Goal: Task Accomplishment & Management: Manage account settings

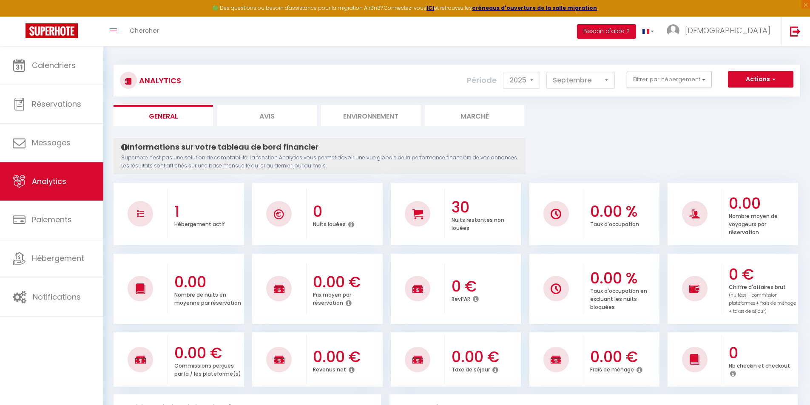
select select "2025"
select select "9"
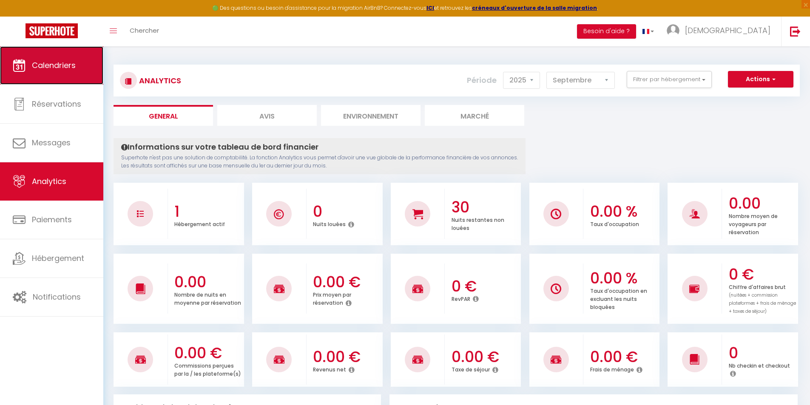
click at [59, 65] on span "Calendriers" at bounding box center [54, 65] width 44 height 11
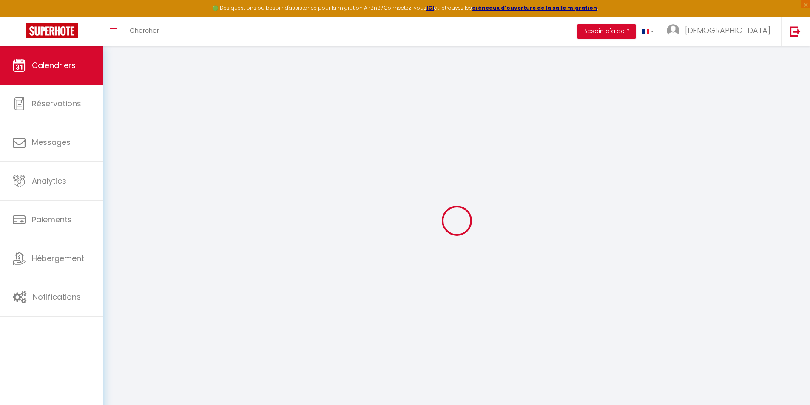
select select
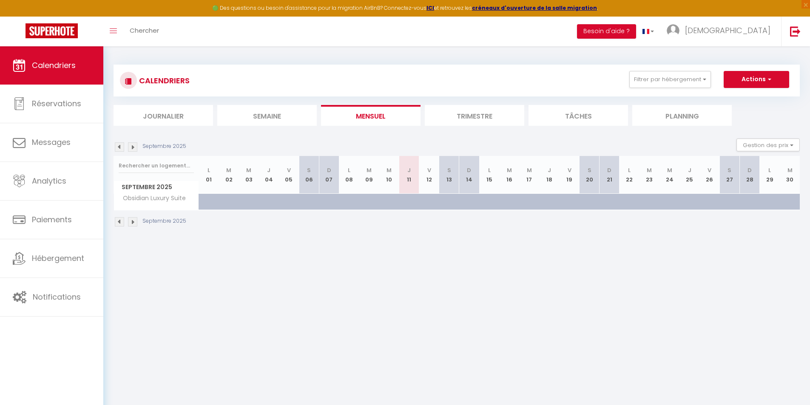
click at [759, 157] on th "D 28" at bounding box center [749, 175] width 20 height 38
click at [771, 79] on span "button" at bounding box center [768, 79] width 5 height 9
click at [696, 140] on div "Septembre 2025 Gestion des prix Nb Nuits minimum Règles Disponibilité" at bounding box center [456, 147] width 686 height 17
click at [764, 148] on button "Gestion des prix" at bounding box center [767, 145] width 63 height 13
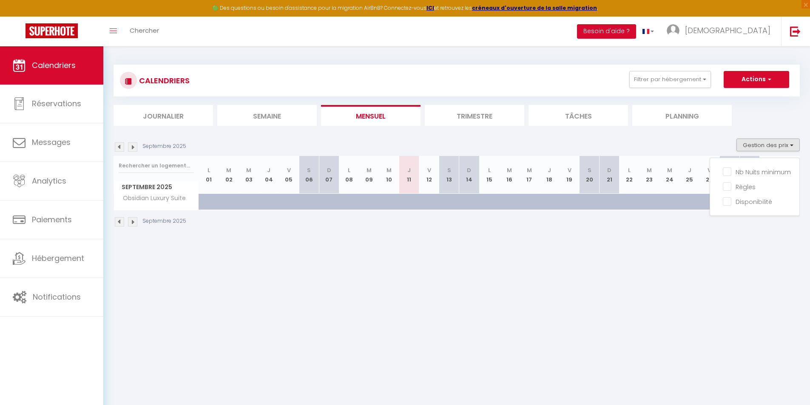
click at [626, 149] on div "Septembre 2025 Gestion des prix Nb Nuits minimum Règles Disponibilité" at bounding box center [456, 147] width 686 height 17
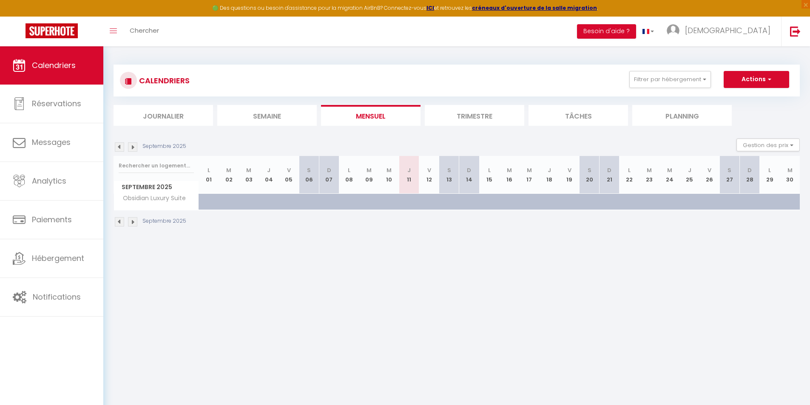
click at [279, 194] on div at bounding box center [289, 202] width 20 height 16
type input "275"
select select "1"
type input "Ven 05 Septembre 2025"
type input "Sam 06 Septembre 2025"
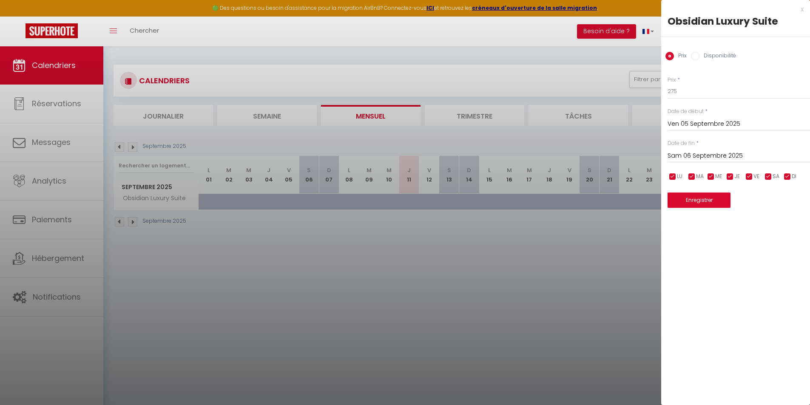
click at [697, 56] on input "Disponibilité" at bounding box center [695, 56] width 9 height 9
radio input "true"
radio input "false"
click at [698, 95] on select "Disponible Indisponible" at bounding box center [738, 92] width 142 height 16
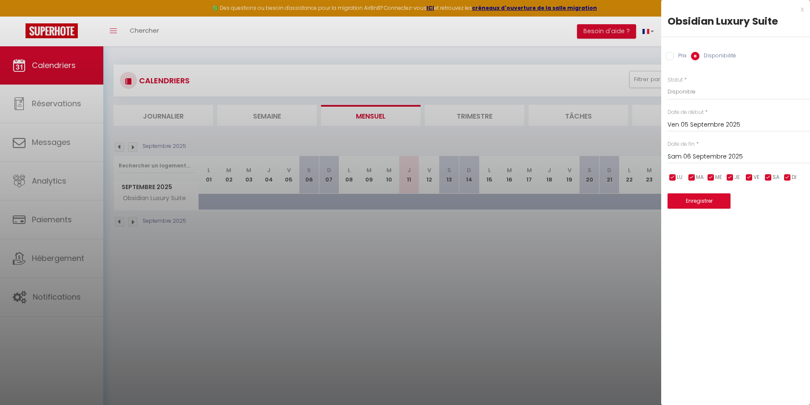
click at [630, 101] on div at bounding box center [405, 202] width 810 height 405
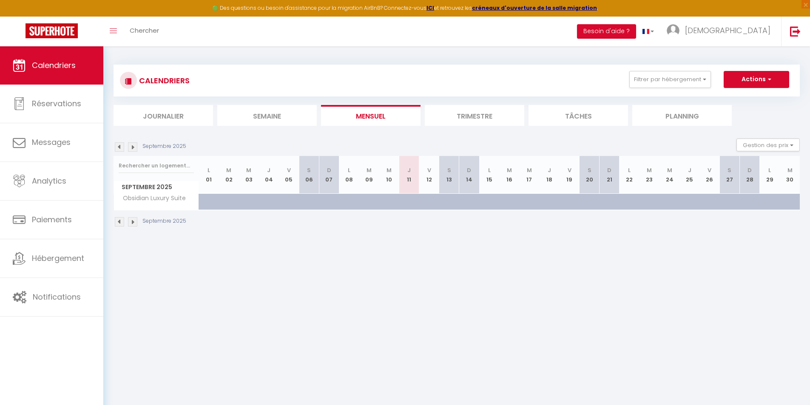
click at [133, 148] on img at bounding box center [132, 146] width 9 height 9
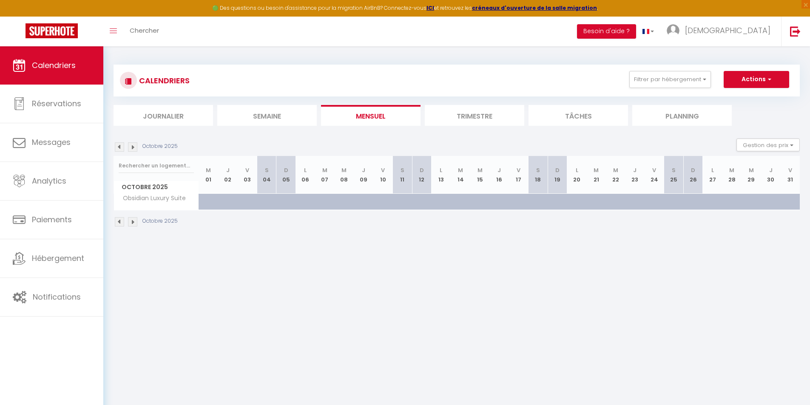
click at [133, 148] on img at bounding box center [132, 146] width 9 height 9
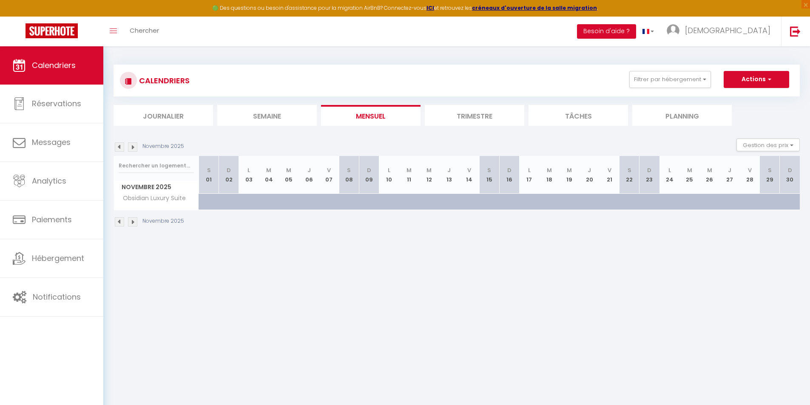
scroll to position [46, 0]
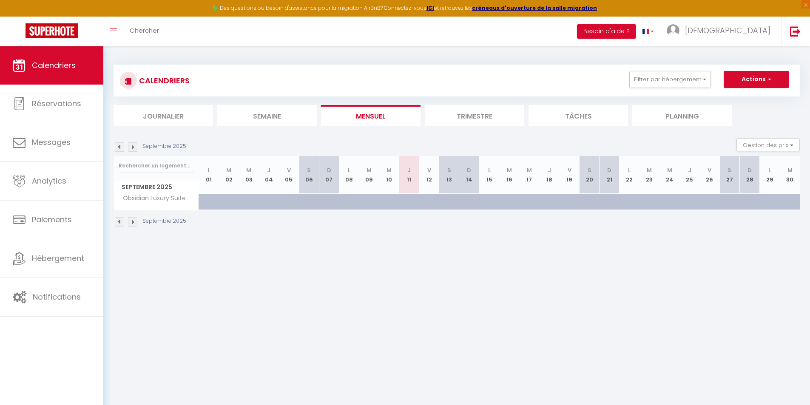
scroll to position [46, 0]
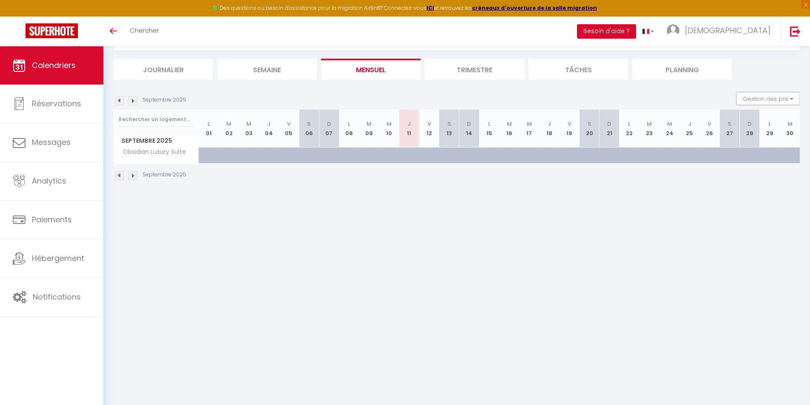
click at [787, 97] on button "Gestion des prix" at bounding box center [767, 98] width 63 height 13
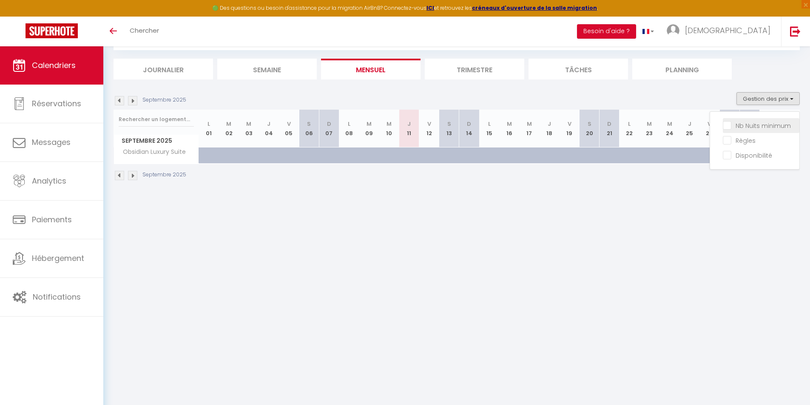
click at [775, 121] on input "Nb Nuits minimum" at bounding box center [761, 125] width 77 height 9
checkbox input "true"
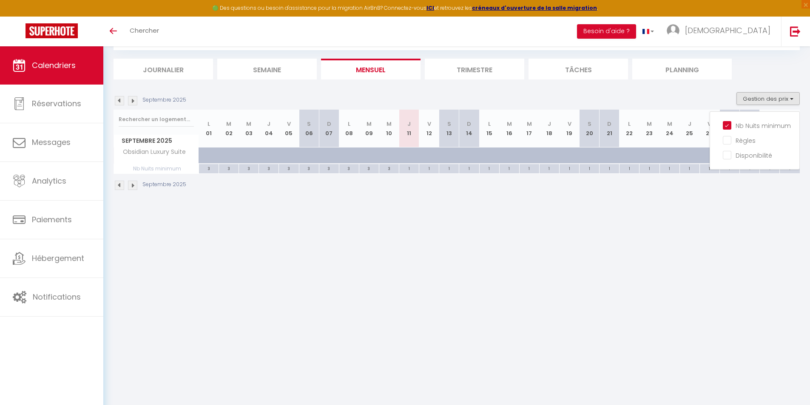
click at [665, 193] on div "Septembre 2025" at bounding box center [456, 186] width 686 height 25
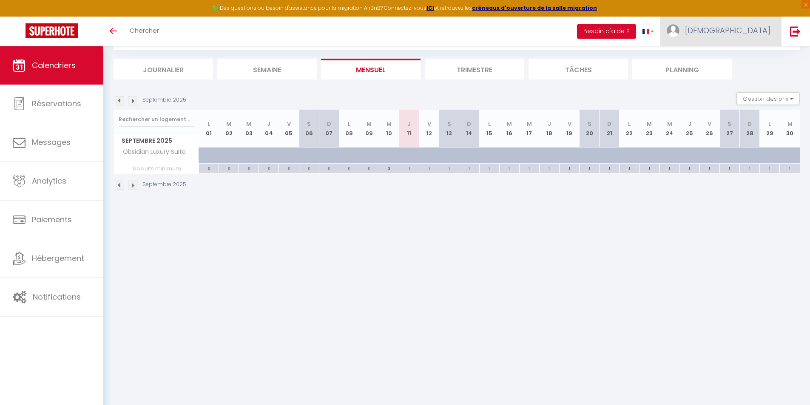
click at [764, 26] on span "[DEMOGRAPHIC_DATA]" at bounding box center [727, 30] width 85 height 11
click at [564, 217] on body "🟢 Des questions ou besoin d'assistance pour la migration AirBnB? Connectez-vous…" at bounding box center [405, 202] width 810 height 405
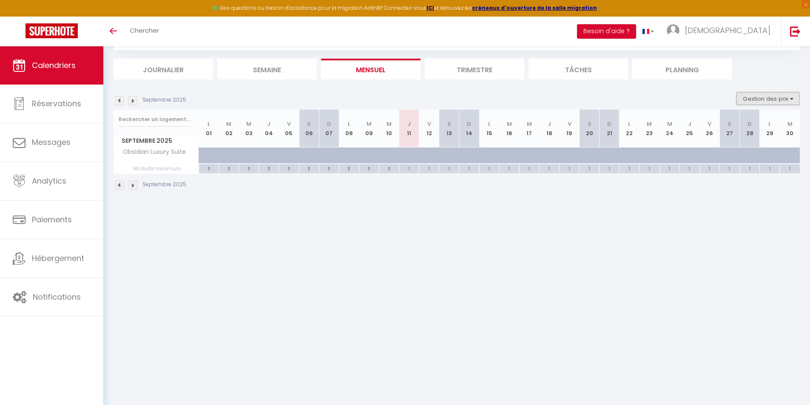
click at [771, 96] on button "Gestion des prix" at bounding box center [767, 98] width 63 height 13
click at [766, 100] on button "Gestion des prix" at bounding box center [767, 98] width 63 height 13
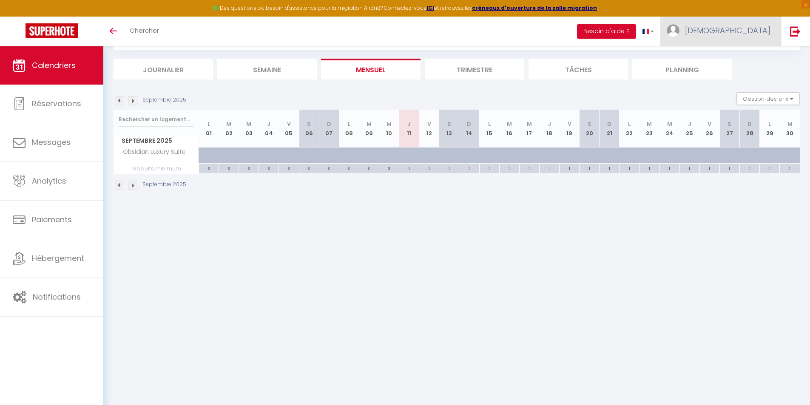
click at [753, 34] on span "[DEMOGRAPHIC_DATA]" at bounding box center [727, 30] width 85 height 11
click at [649, 139] on th "M 23" at bounding box center [649, 129] width 20 height 38
click at [637, 150] on div at bounding box center [629, 156] width 20 height 16
type input "184"
type input "Lun 22 Septembre 2025"
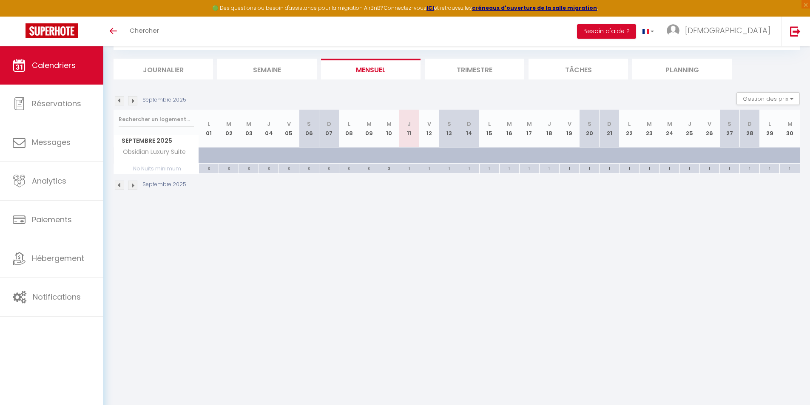
type input "Mar 23 Septembre 2025"
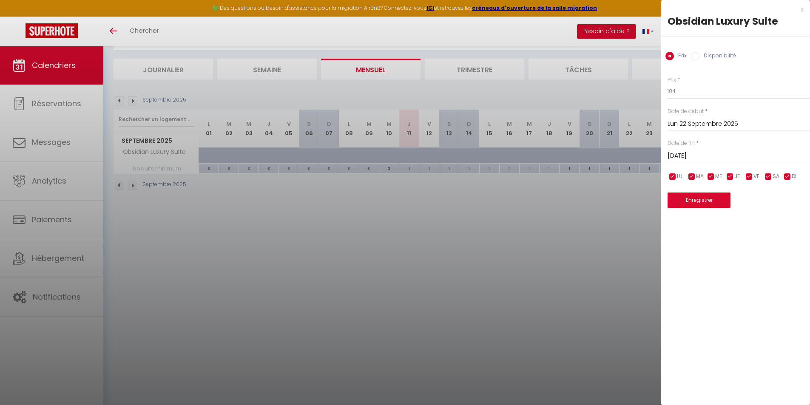
click at [630, 87] on div at bounding box center [405, 202] width 810 height 405
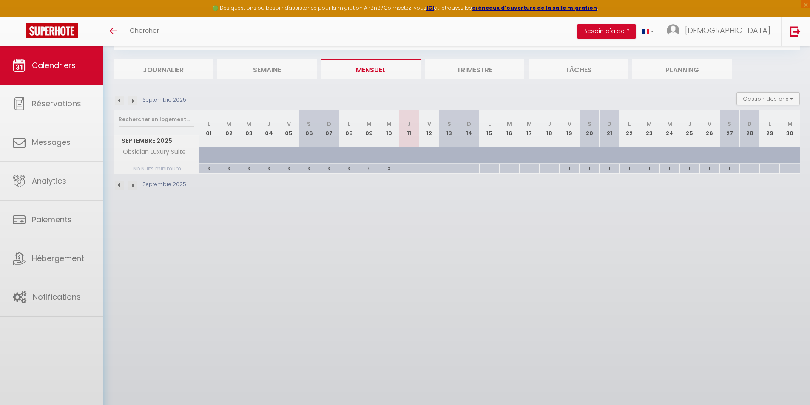
click at [551, 148] on div at bounding box center [549, 156] width 20 height 16
type input "175"
type input "Jeu 18 Septembre 2025"
type input "Ven 19 Septembre 2025"
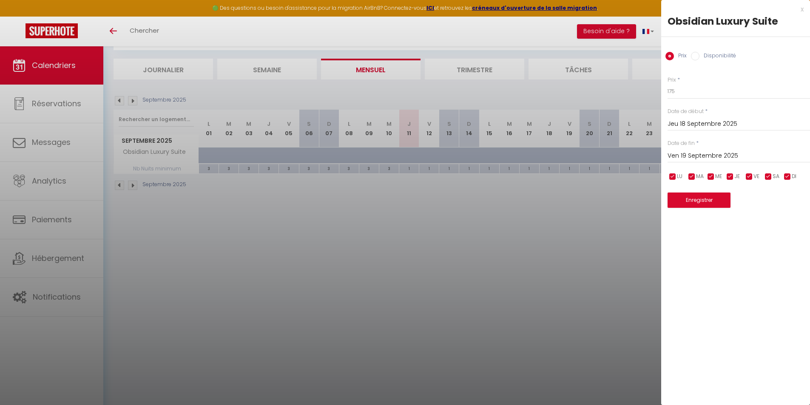
click at [551, 148] on div at bounding box center [405, 202] width 810 height 405
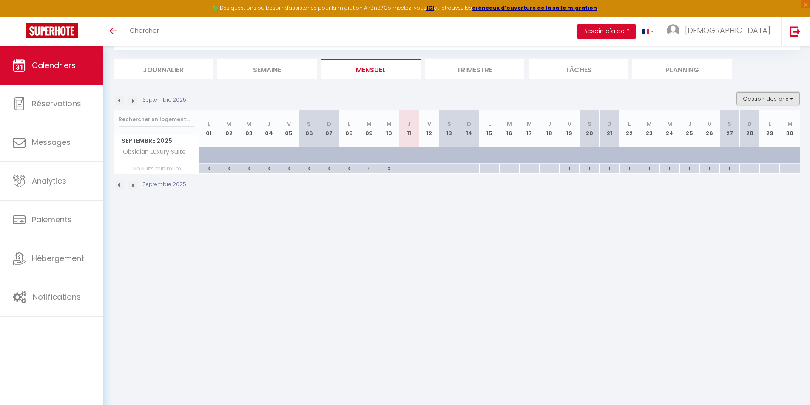
click at [781, 100] on button "Gestion des prix" at bounding box center [767, 98] width 63 height 13
click at [749, 156] on input "Disponibilité" at bounding box center [761, 154] width 77 height 9
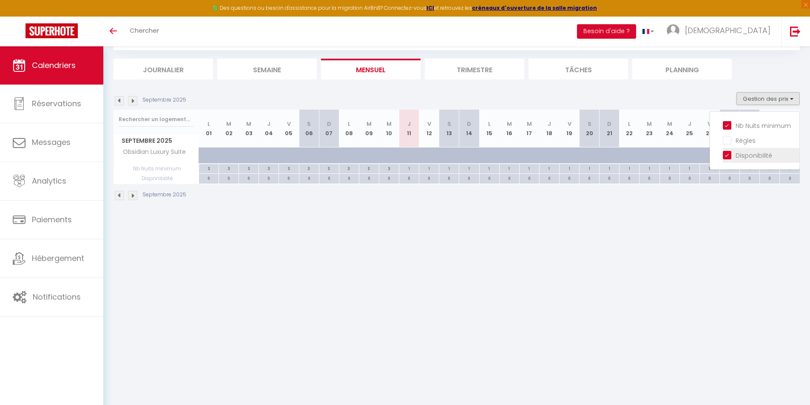
click at [749, 156] on input "Disponibilité" at bounding box center [761, 154] width 77 height 9
checkbox input "false"
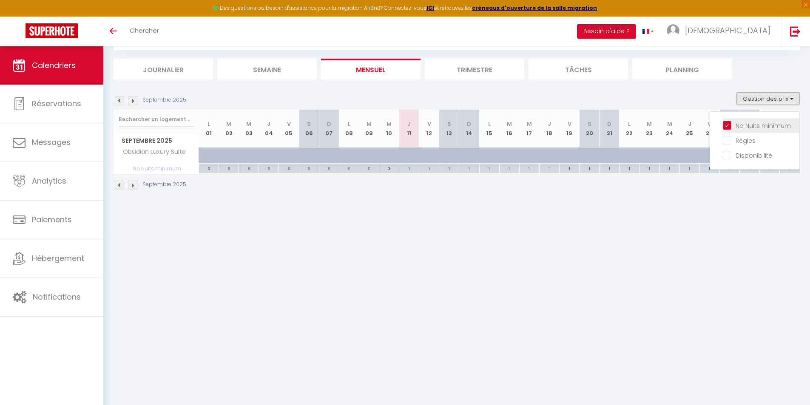
click at [758, 127] on input "Nb Nuits minimum" at bounding box center [761, 125] width 77 height 9
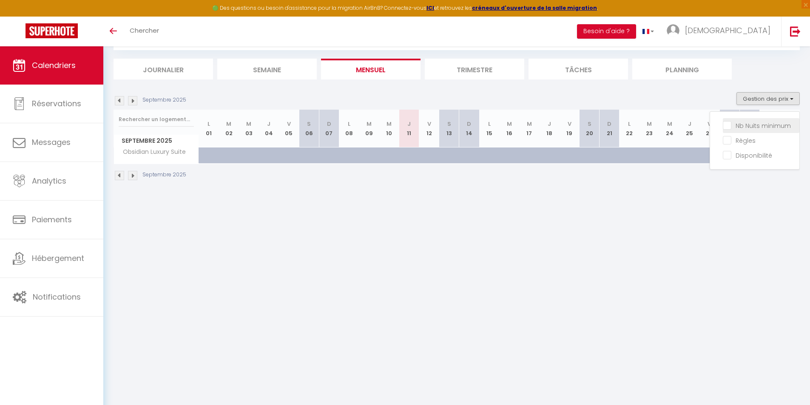
click at [758, 127] on input "Nb Nuits minimum" at bounding box center [761, 125] width 77 height 9
checkbox input "true"
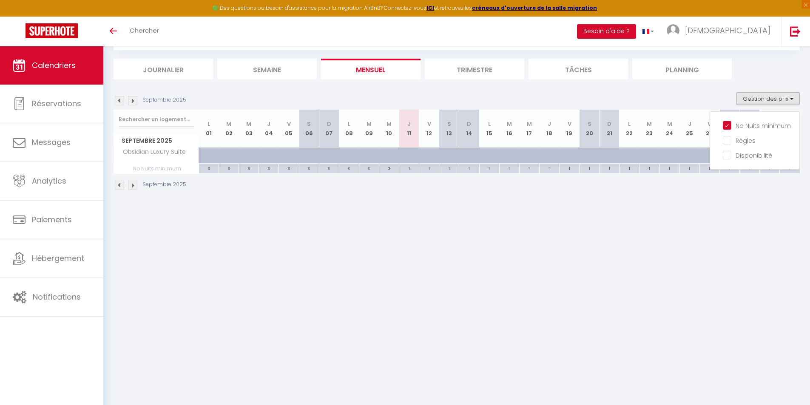
click at [620, 176] on div "Septembre 2025" at bounding box center [456, 186] width 686 height 25
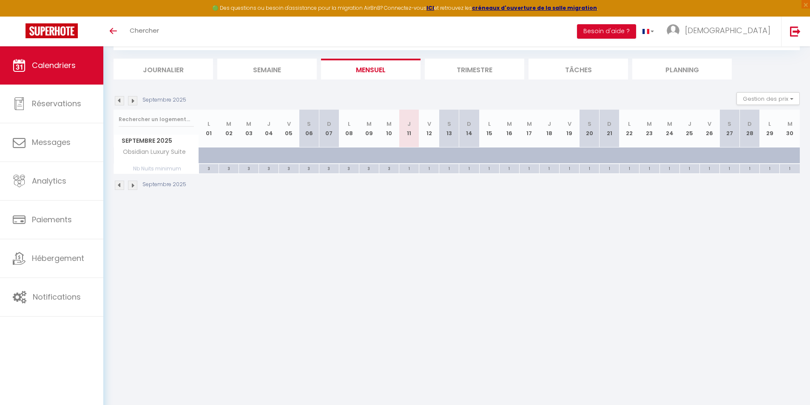
click at [136, 103] on img at bounding box center [132, 100] width 9 height 9
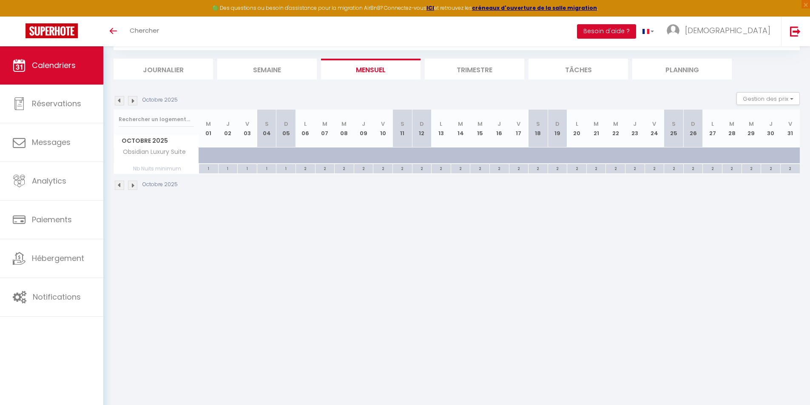
click at [547, 162] on div at bounding box center [545, 160] width 20 height 16
type input "261"
type input "Sam 18 Octobre 2025"
type input "Dim 19 Octobre 2025"
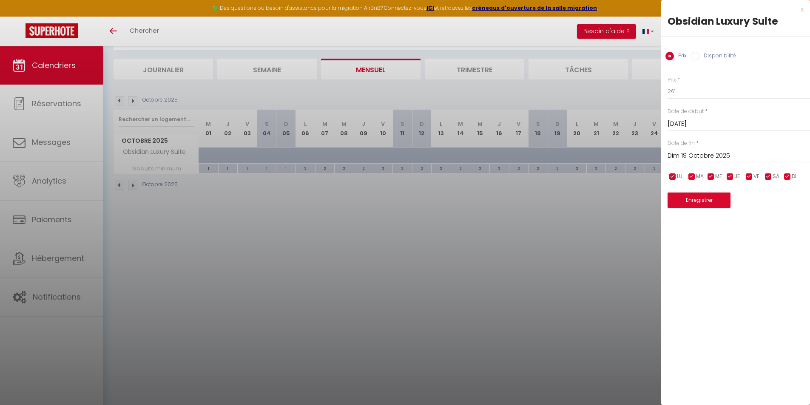
click at [555, 148] on div at bounding box center [405, 202] width 810 height 405
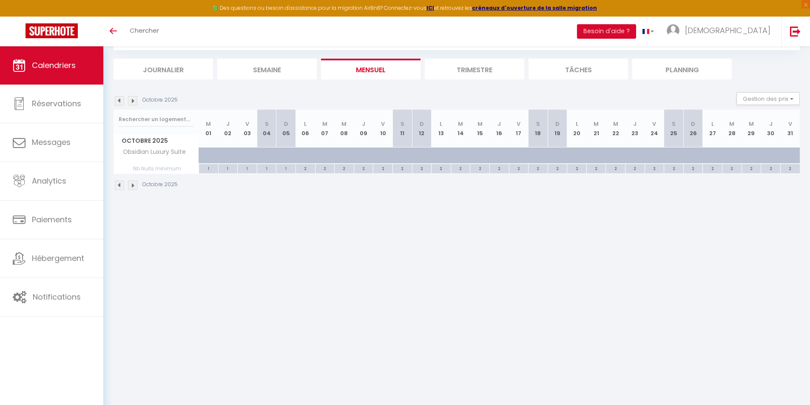
click at [236, 153] on div at bounding box center [235, 160] width 20 height 16
type input "243"
type input "Jeu 02 Octobre 2025"
type input "Ven 03 Octobre 2025"
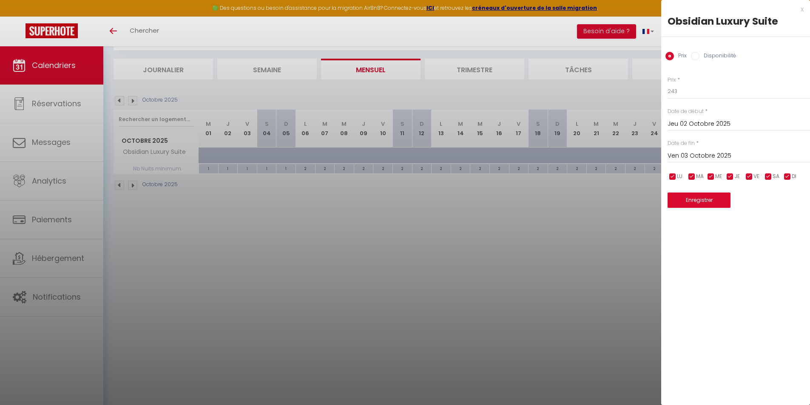
click at [695, 53] on input "Disponibilité" at bounding box center [695, 56] width 9 height 9
radio input "true"
radio input "false"
click at [610, 99] on div at bounding box center [405, 202] width 810 height 405
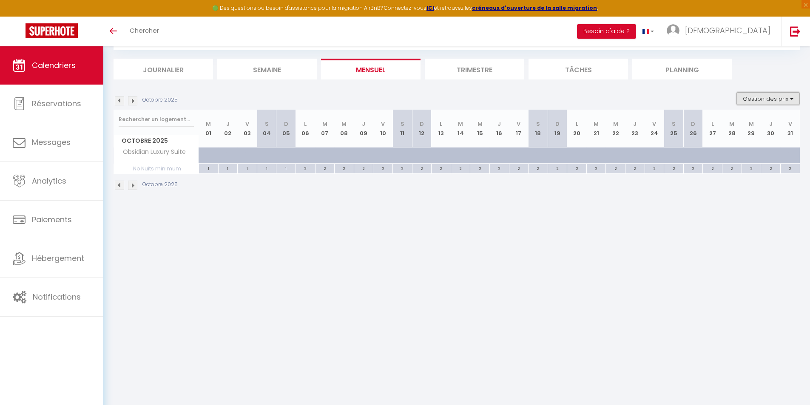
click at [765, 96] on button "Gestion des prix" at bounding box center [767, 98] width 63 height 13
click at [761, 77] on ul "Journalier Semaine Mensuel Trimestre Tâches Planning" at bounding box center [456, 69] width 686 height 21
click at [456, 153] on div at bounding box center [461, 156] width 20 height 16
select select "1"
type input "Mar 14 Octobre 2025"
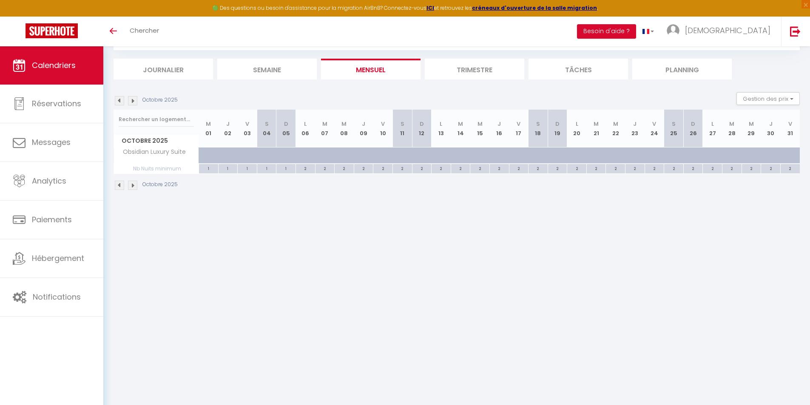
type input "Mer 15 Octobre 2025"
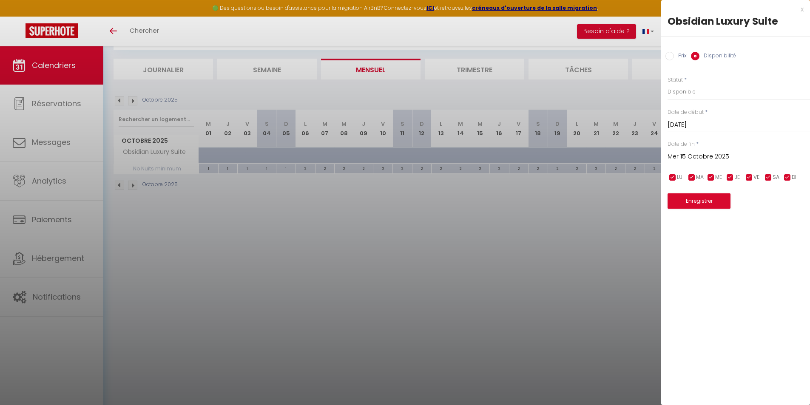
click at [707, 128] on input "Mar 14 Octobre 2025" at bounding box center [738, 124] width 142 height 11
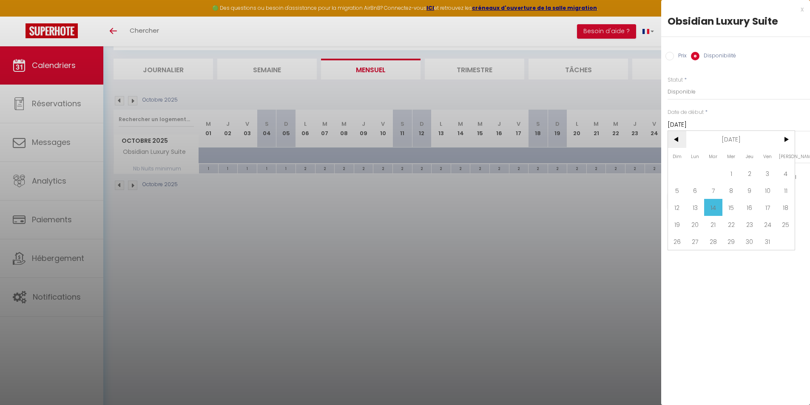
click at [670, 138] on span "<" at bounding box center [677, 139] width 18 height 17
click at [672, 138] on span "<" at bounding box center [677, 139] width 18 height 17
click at [619, 125] on div at bounding box center [405, 202] width 810 height 405
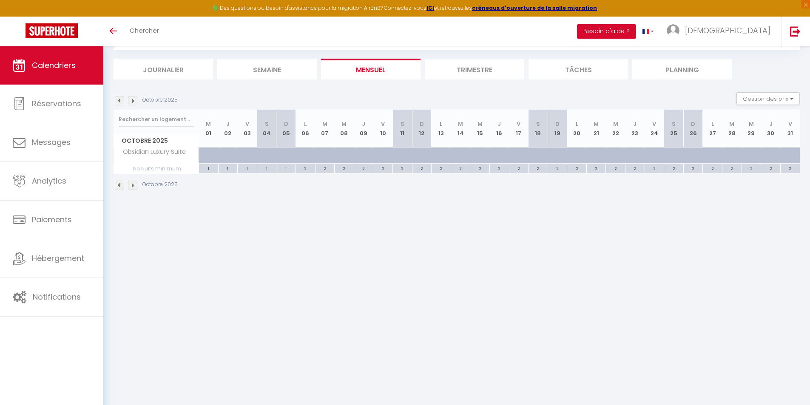
drag, startPoint x: 698, startPoint y: 136, endPoint x: 696, endPoint y: 149, distance: 13.7
click at [698, 136] on th "D 26" at bounding box center [693, 129] width 20 height 38
click at [694, 155] on div at bounding box center [700, 160] width 20 height 16
select select "1"
type input "Dim 26 Octobre 2025"
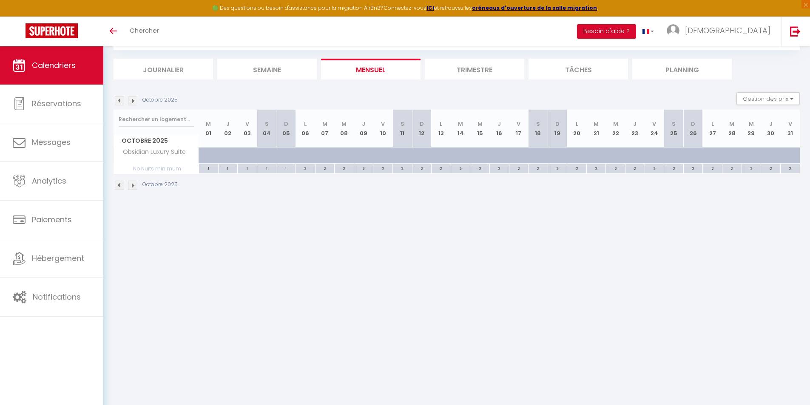
type input "Lun 27 Octobre 2025"
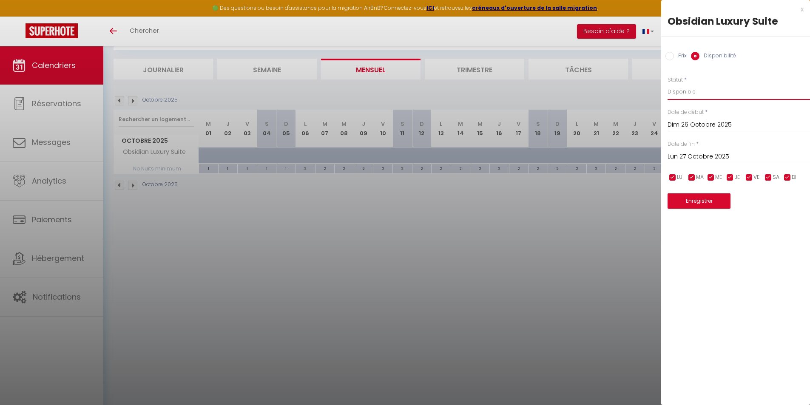
click at [684, 91] on select "Disponible Indisponible" at bounding box center [738, 92] width 142 height 16
click at [684, 124] on input "Dim 26 Octobre 2025" at bounding box center [738, 124] width 142 height 11
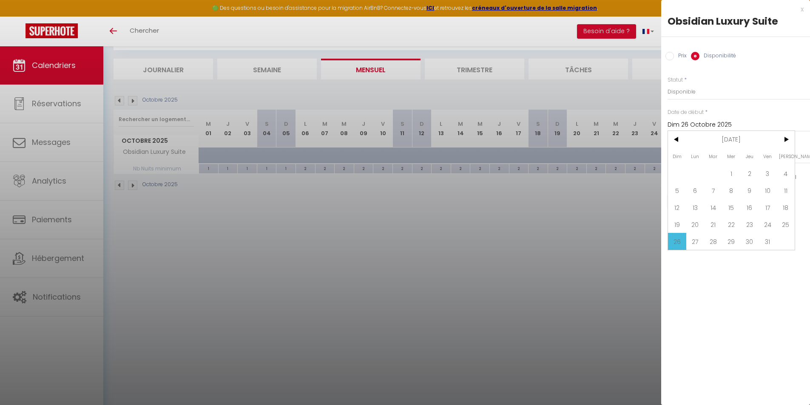
click at [629, 181] on div at bounding box center [405, 202] width 810 height 405
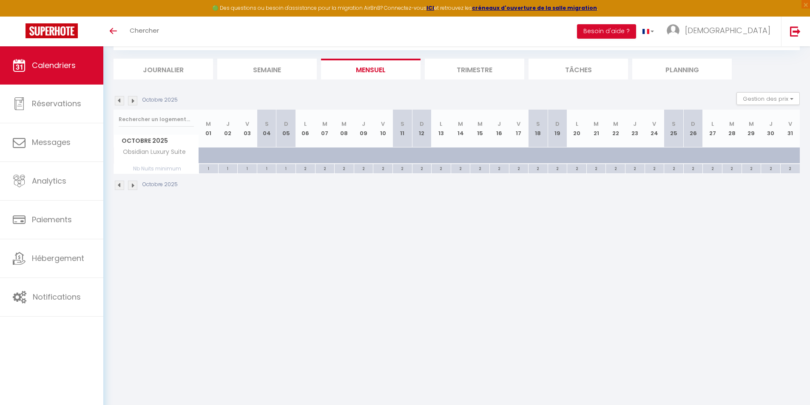
click at [134, 103] on img at bounding box center [132, 100] width 9 height 9
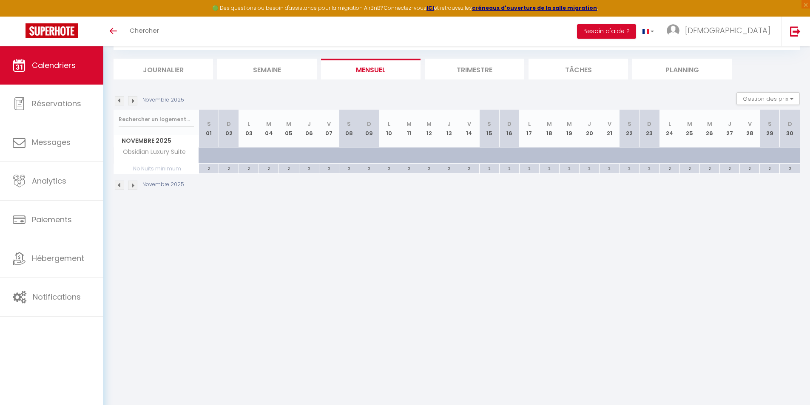
click at [134, 103] on img at bounding box center [132, 100] width 9 height 9
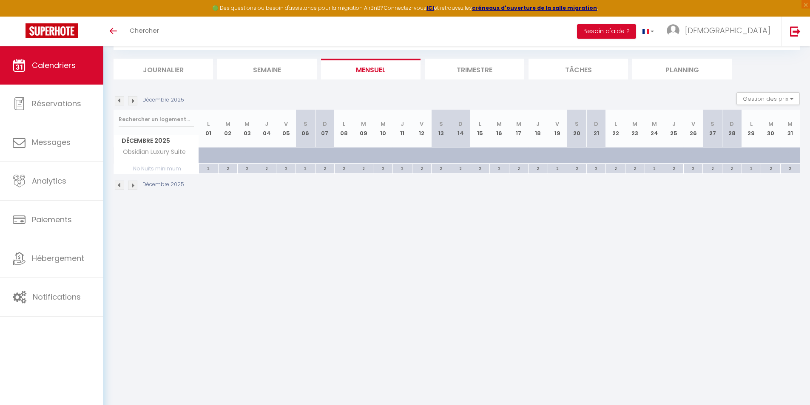
click at [134, 103] on img at bounding box center [132, 100] width 9 height 9
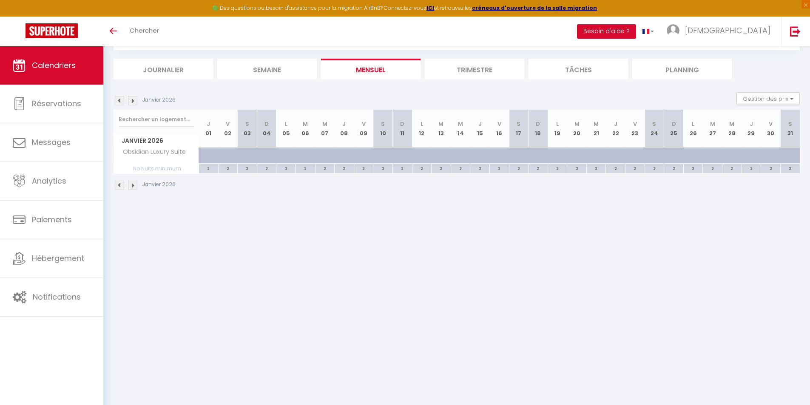
click at [120, 103] on img at bounding box center [119, 100] width 9 height 9
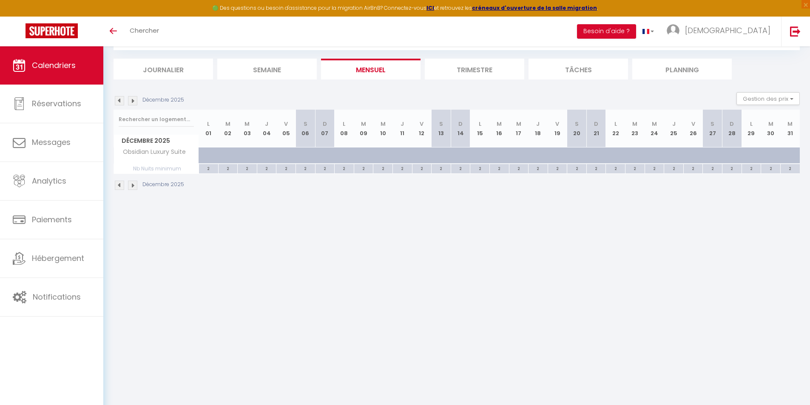
click at [120, 103] on img at bounding box center [119, 100] width 9 height 9
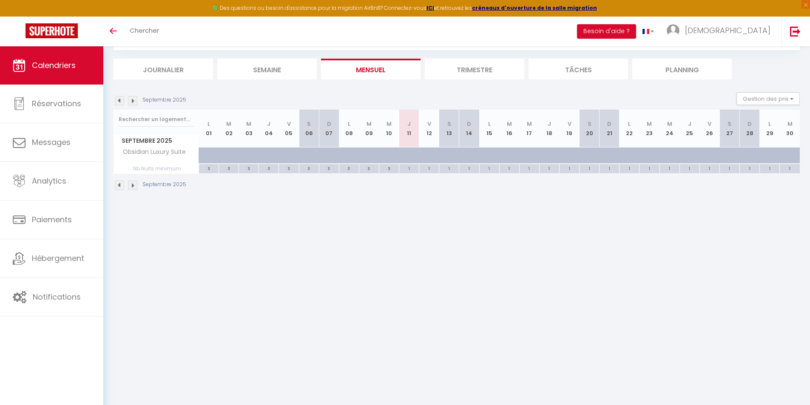
click at [120, 103] on img at bounding box center [119, 100] width 9 height 9
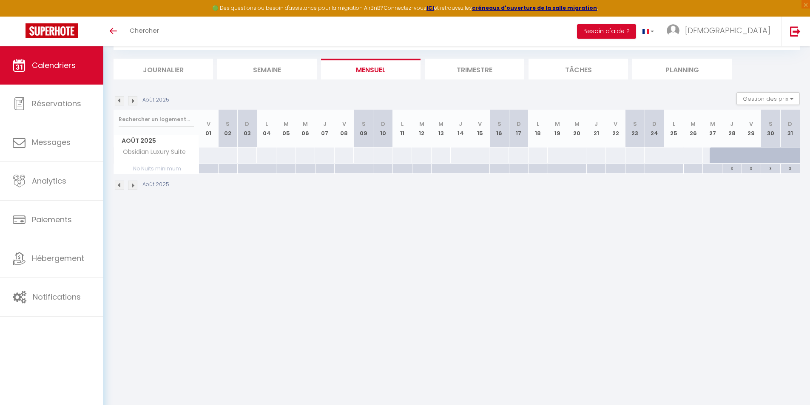
click at [133, 102] on img at bounding box center [132, 100] width 9 height 9
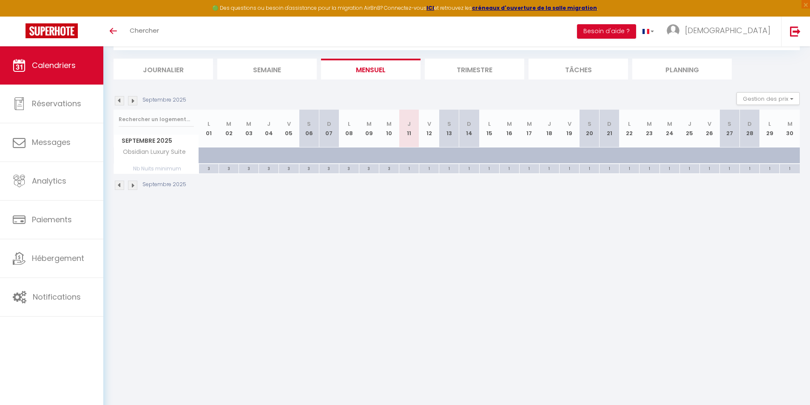
click at [701, 157] on div at bounding box center [709, 156] width 20 height 16
select select "1"
type input "Ven 26 Septembre 2025"
type input "Sam 27 Septembre 2025"
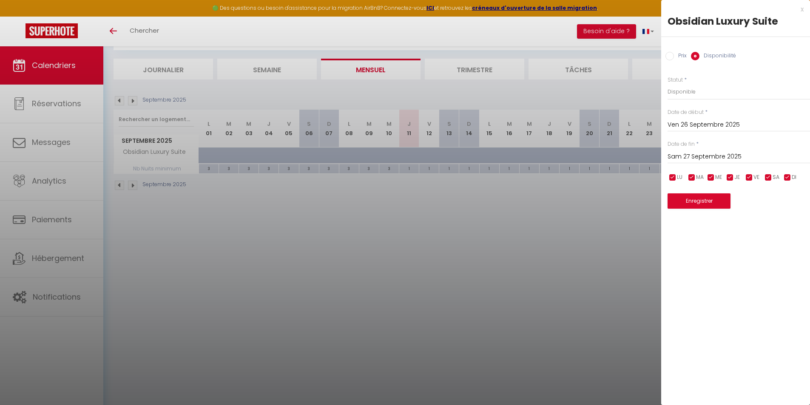
click at [707, 126] on input "Ven 26 Septembre 2025" at bounding box center [738, 124] width 142 height 11
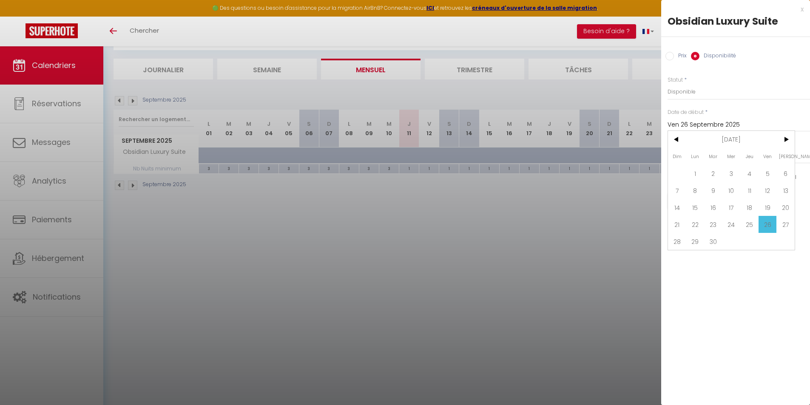
click at [709, 75] on div "Prix * 217 Statut * Disponible Indisponible Date de début * Ven 26 Septembre 20…" at bounding box center [735, 137] width 149 height 144
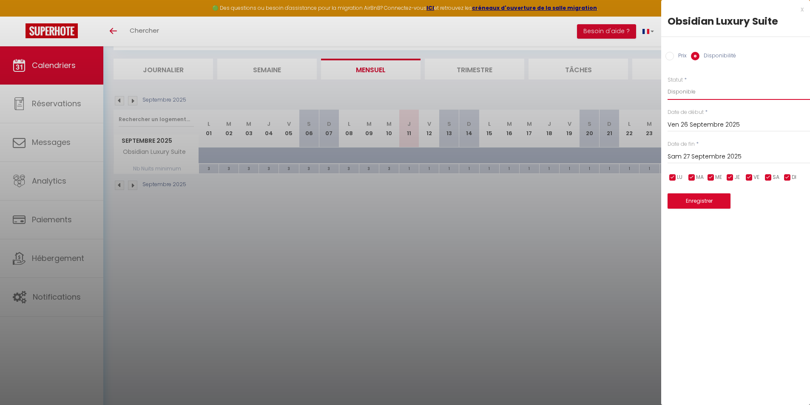
click at [695, 94] on select "Disponible Indisponible" at bounding box center [738, 92] width 142 height 16
click at [667, 84] on select "Disponible Indisponible" at bounding box center [738, 92] width 142 height 16
click at [699, 94] on select "Disponible Indisponible" at bounding box center [738, 92] width 142 height 16
select select "1"
click at [667, 84] on select "Disponible Indisponible" at bounding box center [738, 92] width 142 height 16
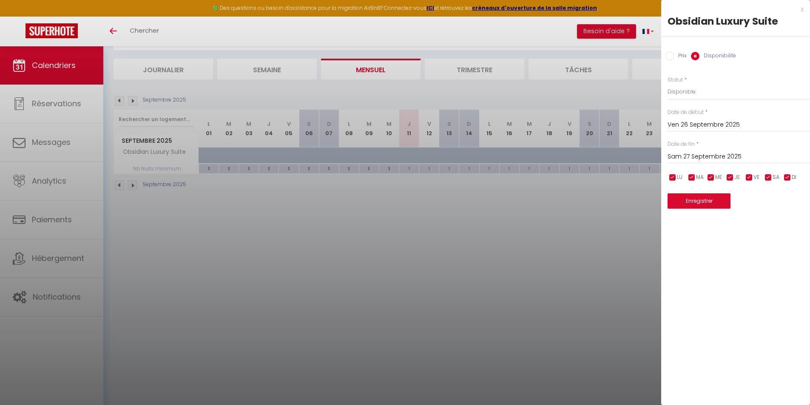
click at [580, 176] on div at bounding box center [405, 202] width 810 height 405
